Goal: Find specific page/section: Find specific page/section

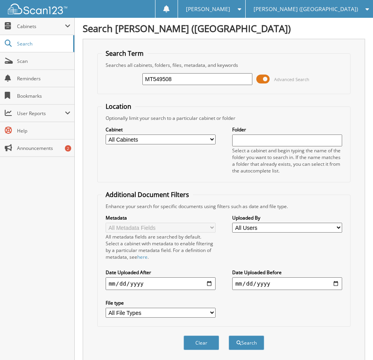
type input "MT549508"
click at [229, 336] on button "Search" at bounding box center [247, 343] width 36 height 15
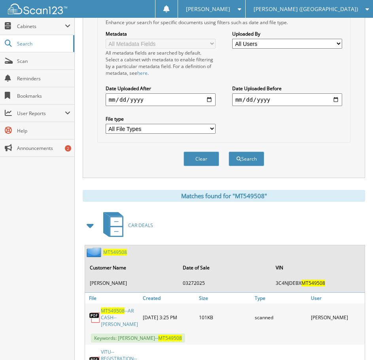
scroll to position [198, 0]
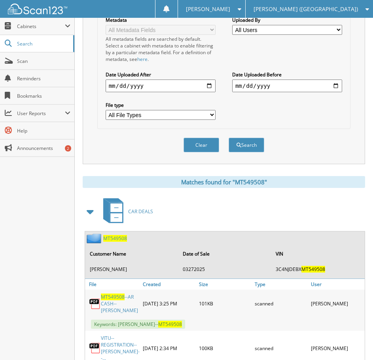
click at [120, 314] on link "MT549508 --AR CASH--SHANE STAPLETON" at bounding box center [120, 304] width 38 height 20
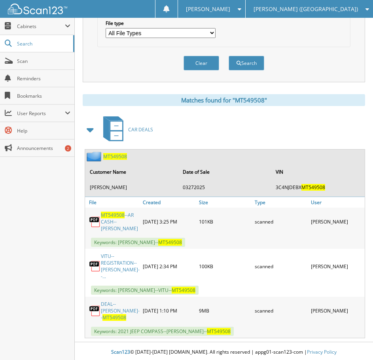
scroll to position [282, 0]
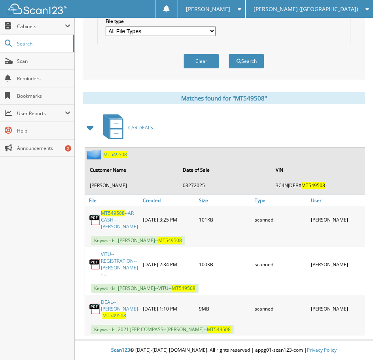
click at [113, 305] on link "DEAL--SHANE STAPLETON-- MT549508" at bounding box center [120, 309] width 39 height 20
